Goal: Information Seeking & Learning: Learn about a topic

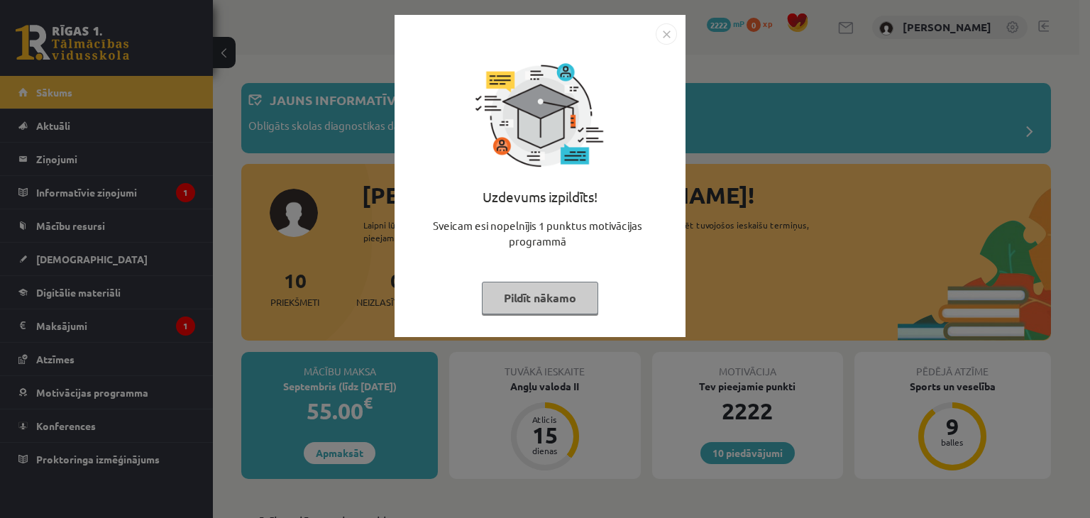
click at [523, 299] on button "Pildīt nākamo" at bounding box center [540, 298] width 116 height 33
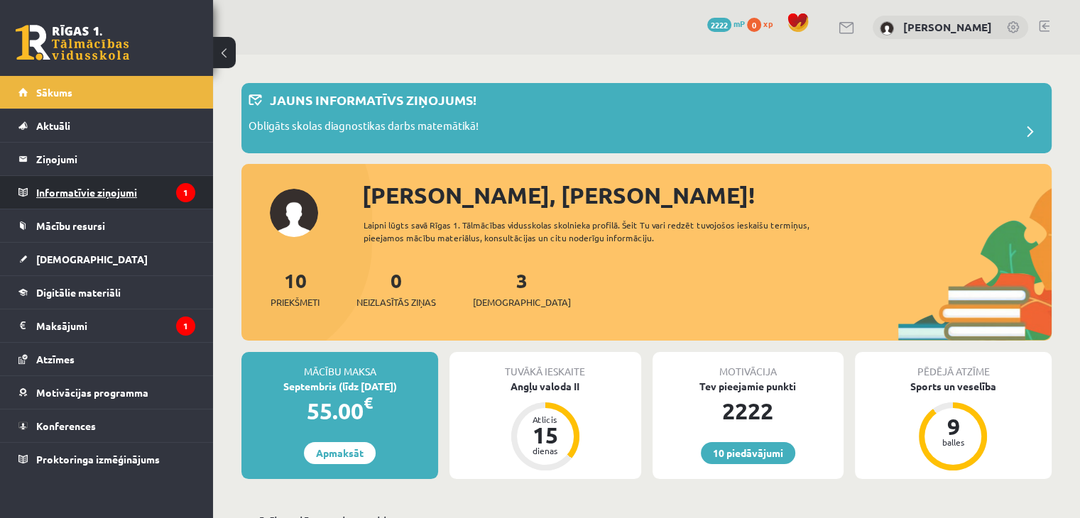
click at [116, 198] on legend "Informatīvie ziņojumi 1" at bounding box center [115, 192] width 159 height 33
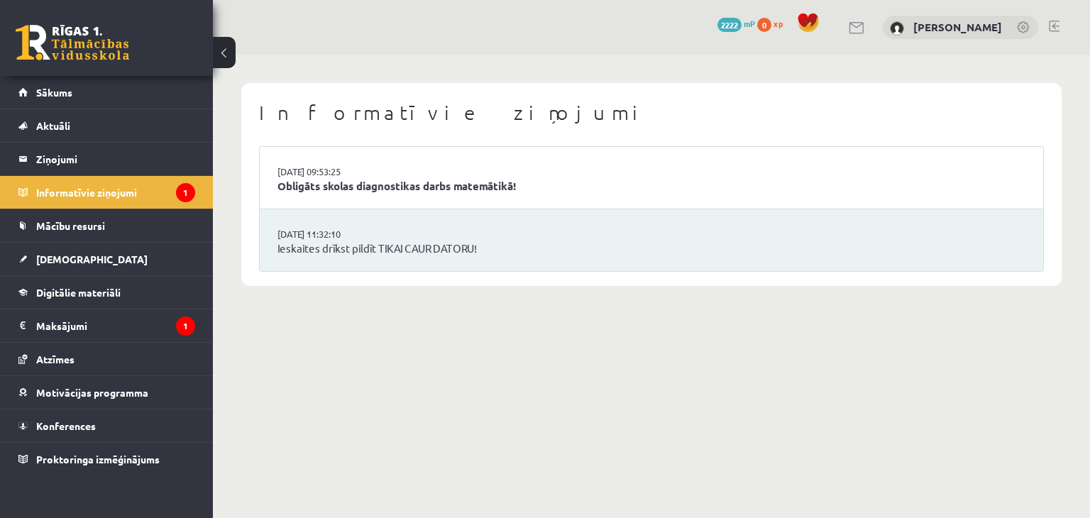
click at [391, 174] on li "16.09.2025 09:53:25 Obligāts skolas diagnostikas darbs matemātikā!" at bounding box center [652, 178] width 784 height 62
click at [393, 197] on li "16.09.2025 09:53:25 Obligāts skolas diagnostikas darbs matemātikā!" at bounding box center [652, 178] width 784 height 62
click at [380, 190] on link "Obligāts skolas diagnostikas darbs matemātikā!" at bounding box center [652, 186] width 748 height 16
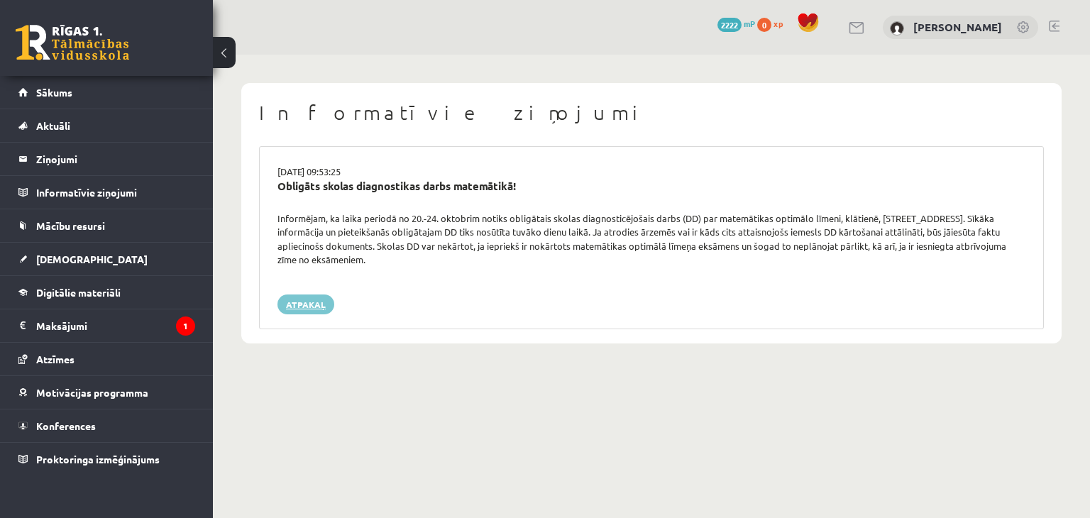
click at [298, 310] on link "Atpakaļ" at bounding box center [306, 305] width 57 height 20
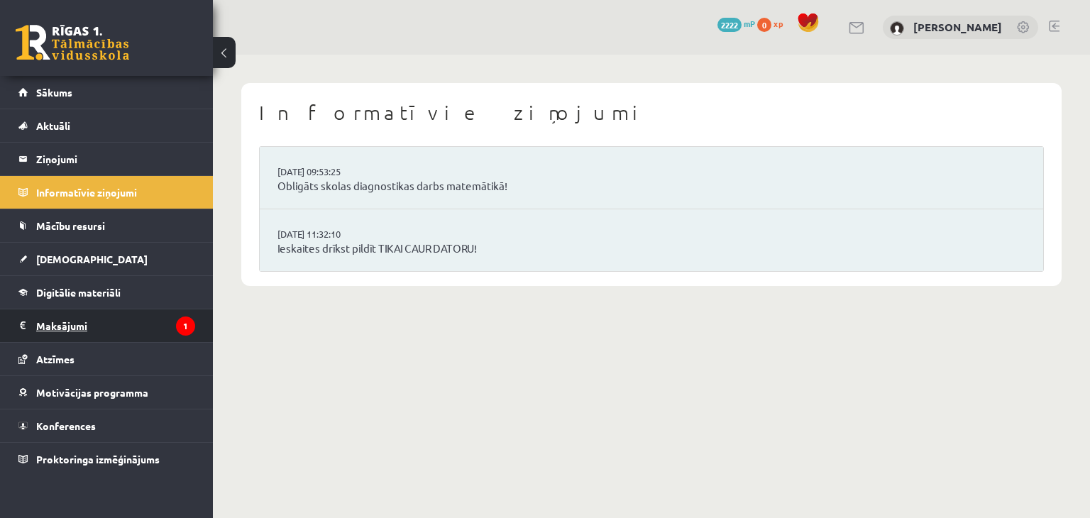
click at [131, 321] on legend "Maksājumi 1" at bounding box center [115, 326] width 159 height 33
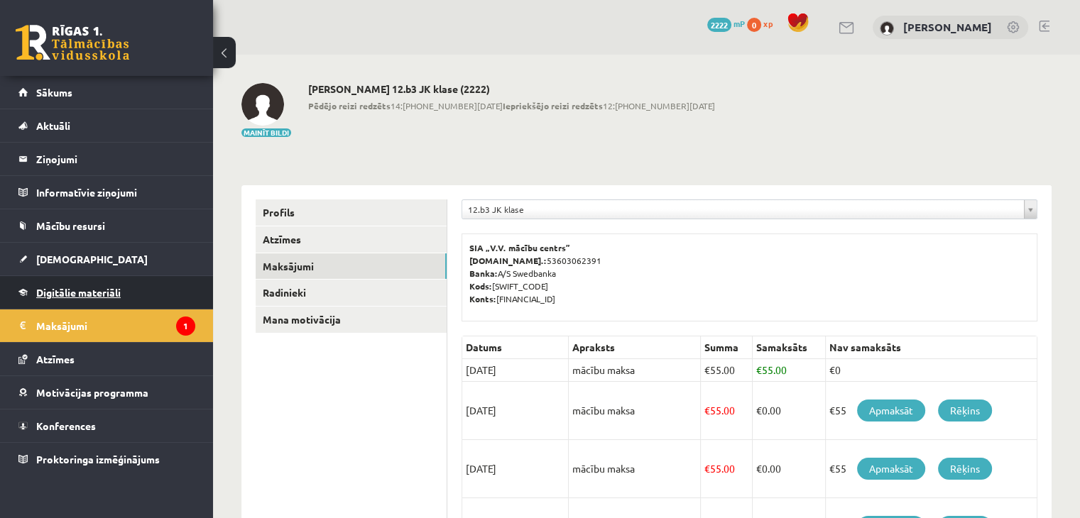
click at [92, 286] on span "Digitālie materiāli" at bounding box center [78, 292] width 84 height 13
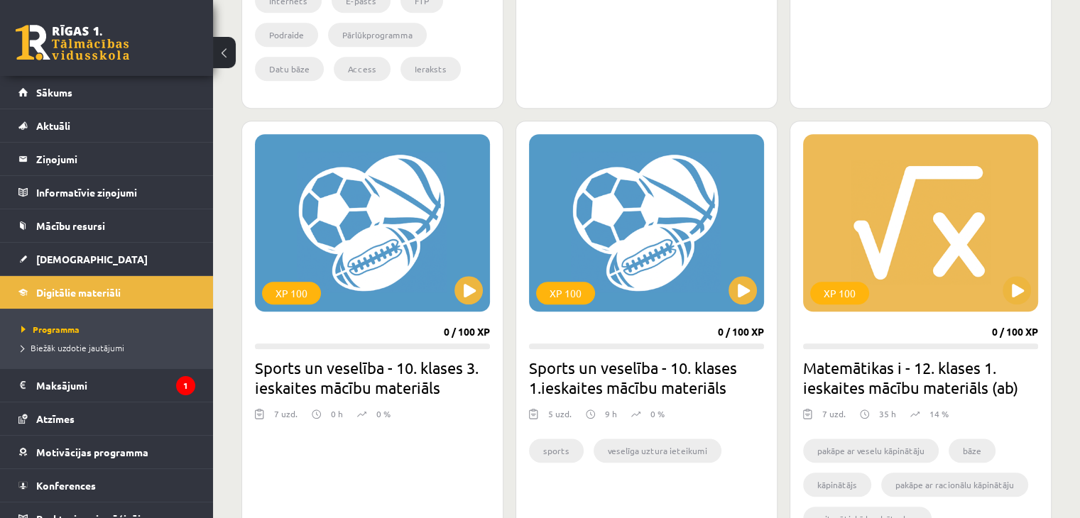
scroll to position [1229, 0]
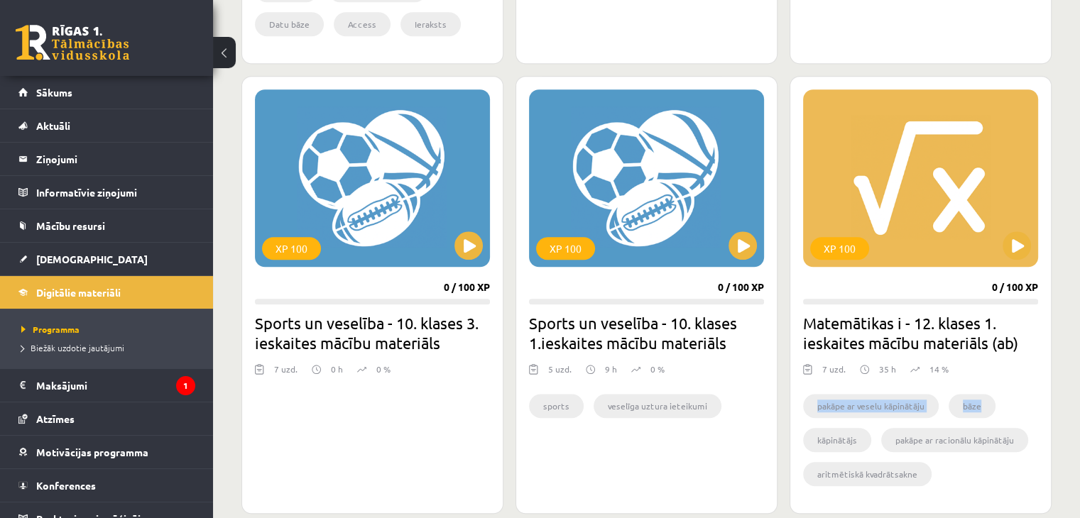
drag, startPoint x: 1081, startPoint y: 373, endPoint x: 1081, endPoint y: 412, distance: 39.1
click at [1024, 253] on button at bounding box center [1016, 245] width 28 height 28
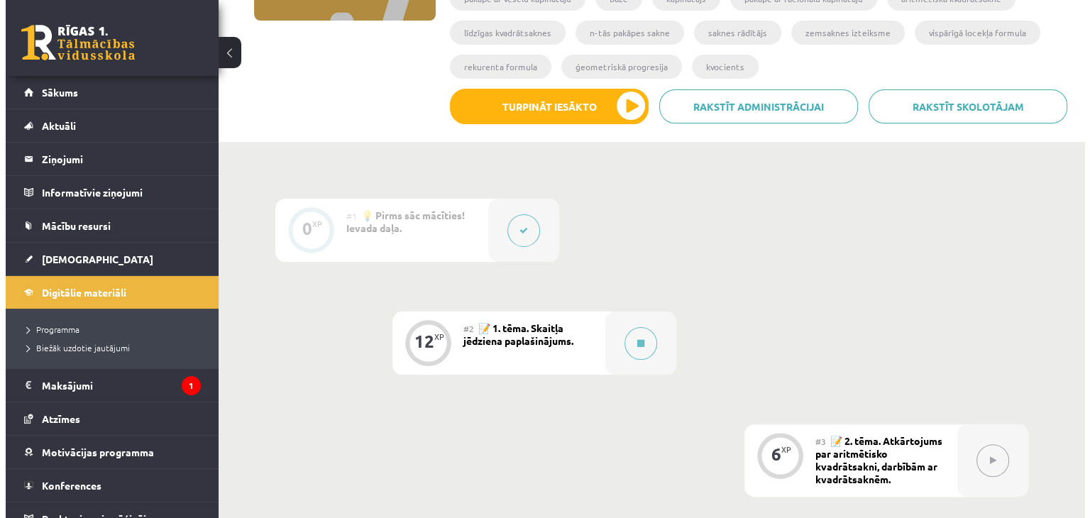
scroll to position [282, 0]
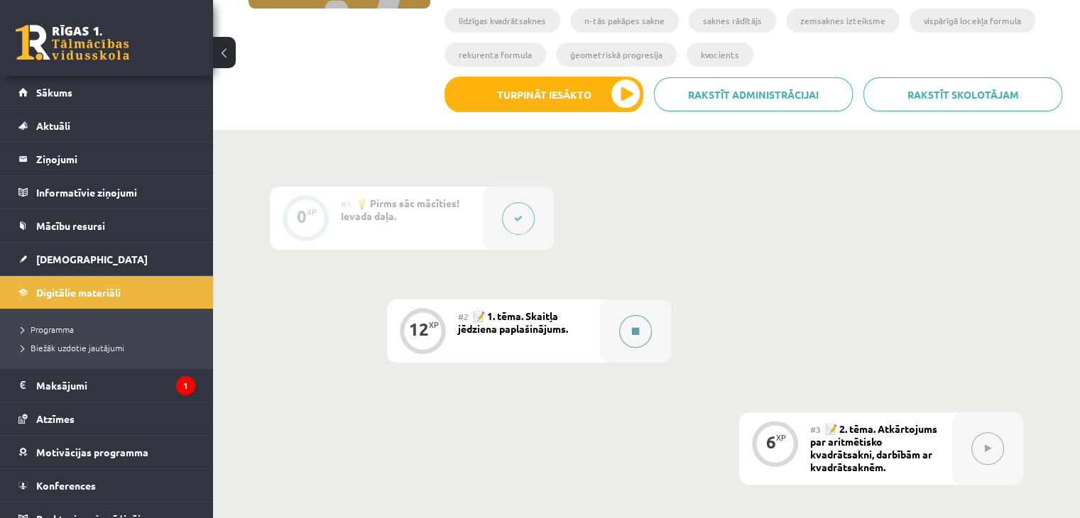
click at [618, 336] on div at bounding box center [635, 331] width 71 height 63
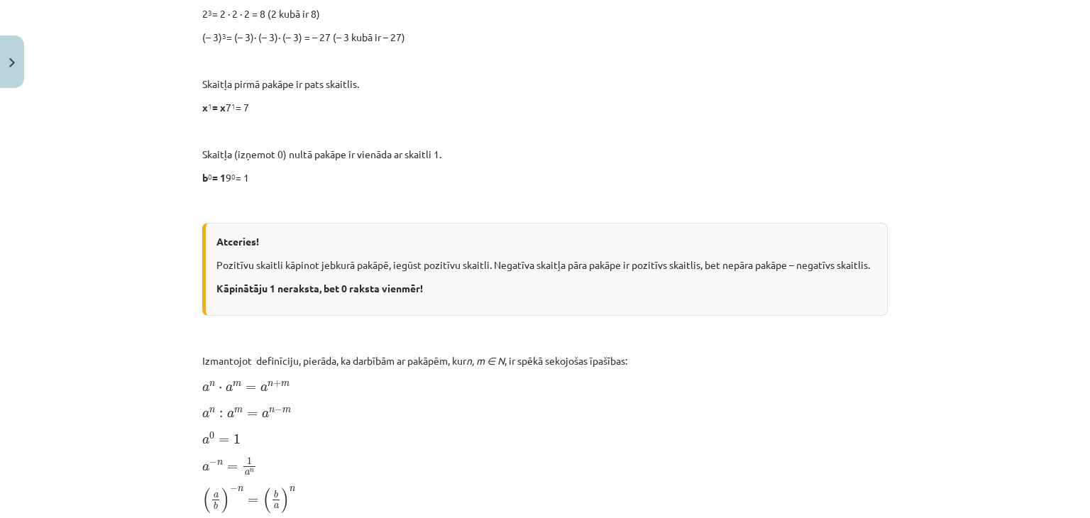
scroll to position [1498, 0]
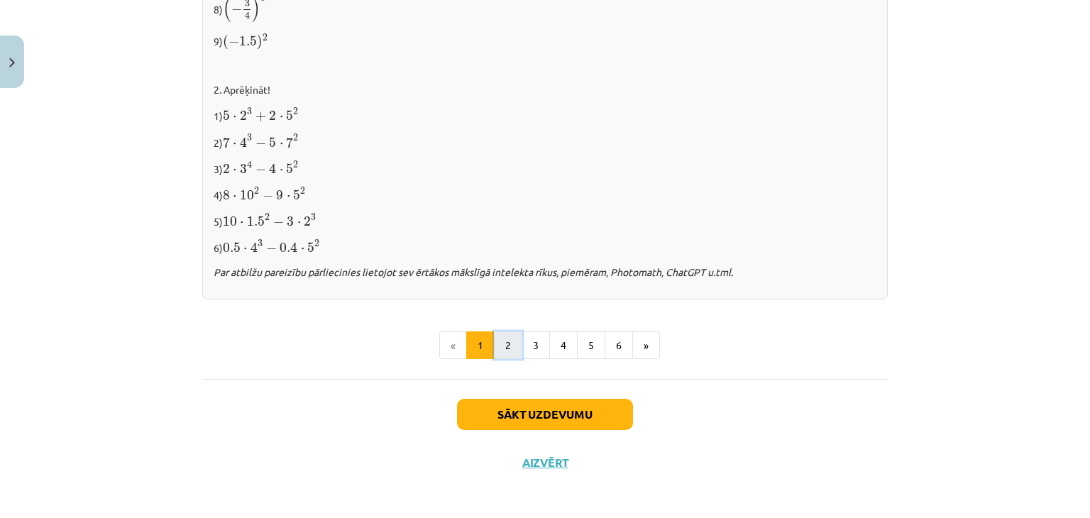
click at [505, 345] on button "2" at bounding box center [508, 346] width 28 height 28
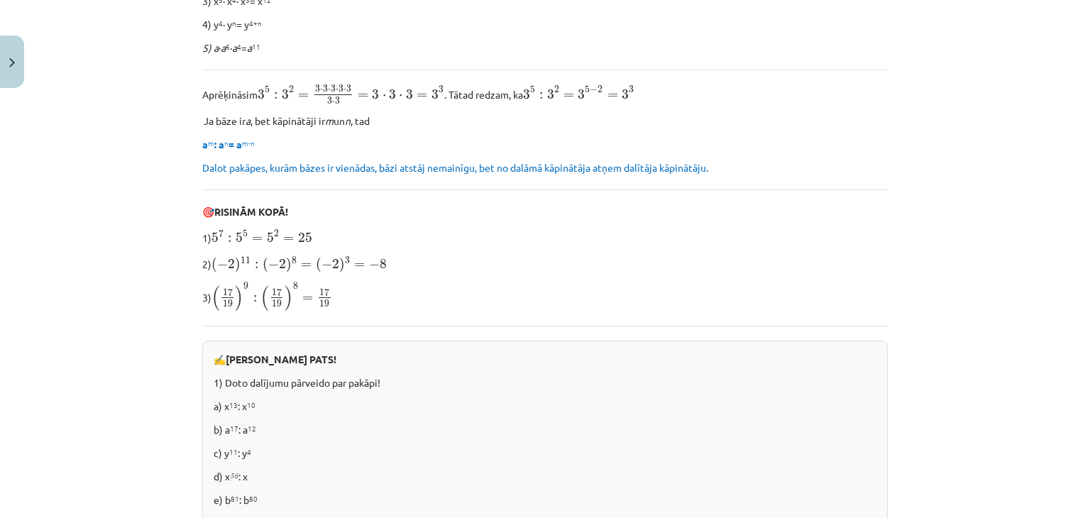
scroll to position [479, 0]
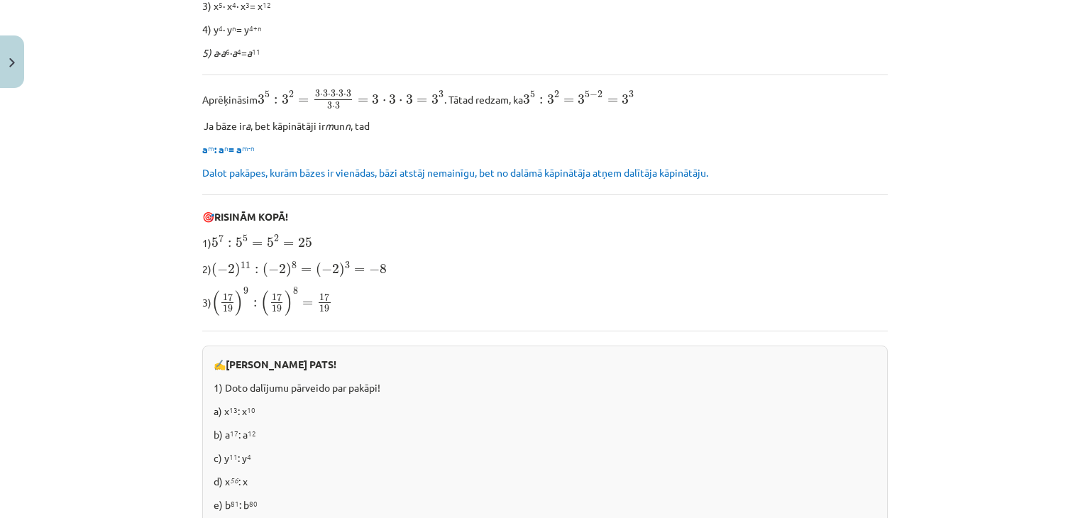
click at [1017, 237] on div "Mācību tēma: Matemātikas i - 12. klases 1. ieskaites mācību materiāls (ab) #2 📝…" at bounding box center [545, 259] width 1090 height 518
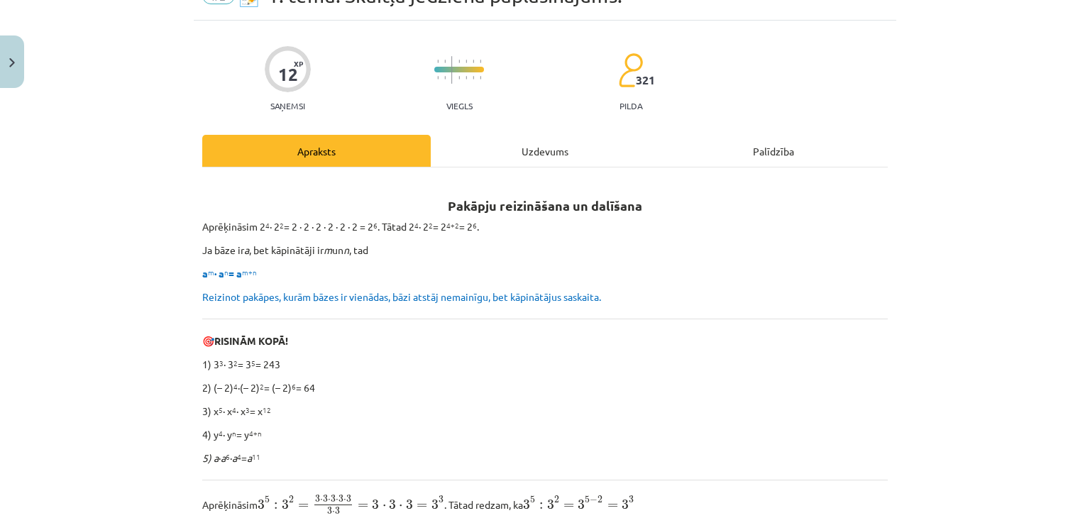
scroll to position [0, 0]
